Goal: Information Seeking & Learning: Learn about a topic

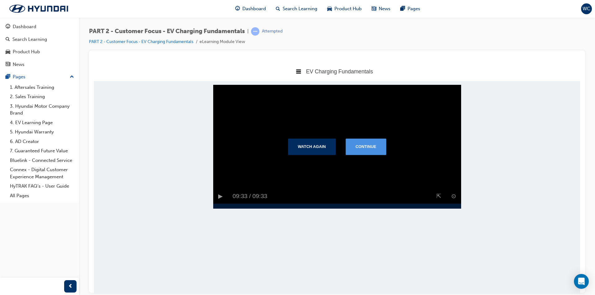
click at [375, 153] on button "Continue" at bounding box center [365, 146] width 41 height 16
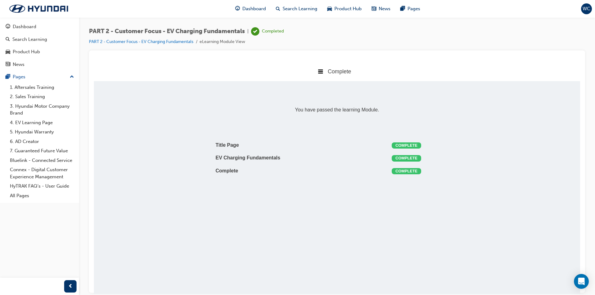
click at [337, 70] on span "Complete" at bounding box center [339, 71] width 23 height 6
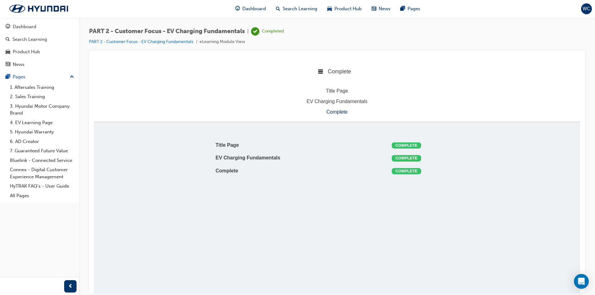
click at [338, 111] on div "Complete" at bounding box center [337, 112] width 486 height 8
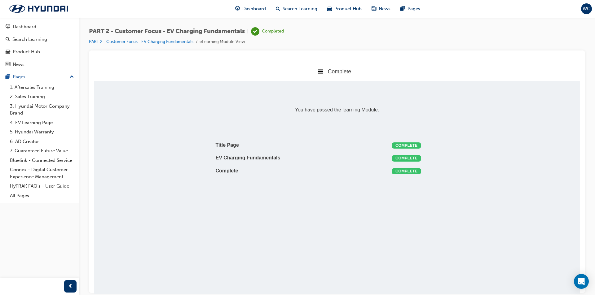
click at [330, 74] on span "Complete" at bounding box center [339, 71] width 23 height 6
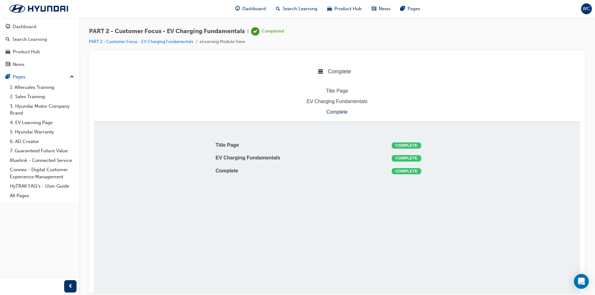
click at [337, 72] on span "Complete" at bounding box center [339, 71] width 23 height 6
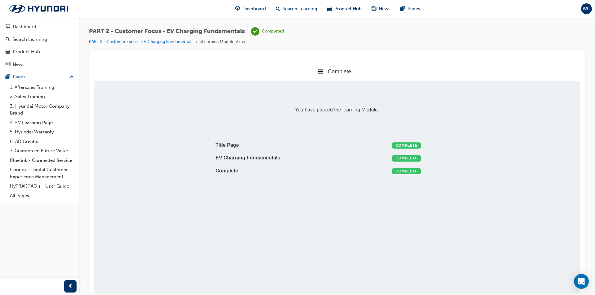
click at [310, 41] on div "PART 2 - Customer Focus - EV Charging Fundamentals | Completed PART 2 - Custome…" at bounding box center [337, 38] width 496 height 23
click at [32, 29] on div "Dashboard" at bounding box center [25, 26] width 24 height 7
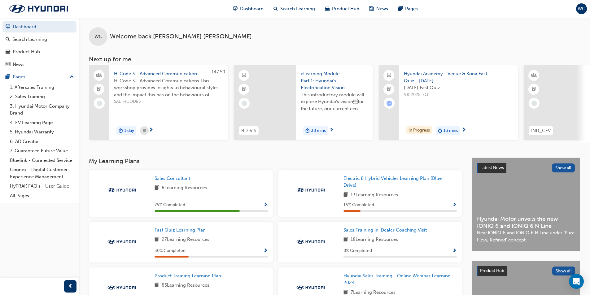
click at [267, 32] on div "WC Welcome back , [PERSON_NAME]" at bounding box center [334, 31] width 511 height 28
